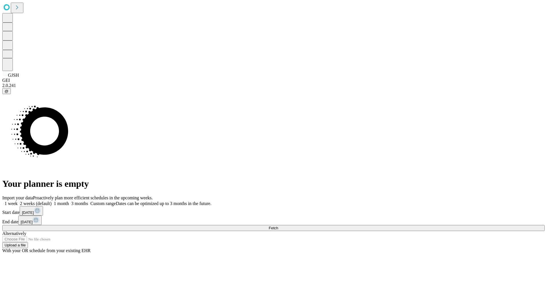
click at [278, 226] on span "Fetch" at bounding box center [273, 228] width 9 height 4
